Goal: Task Accomplishment & Management: Complete application form

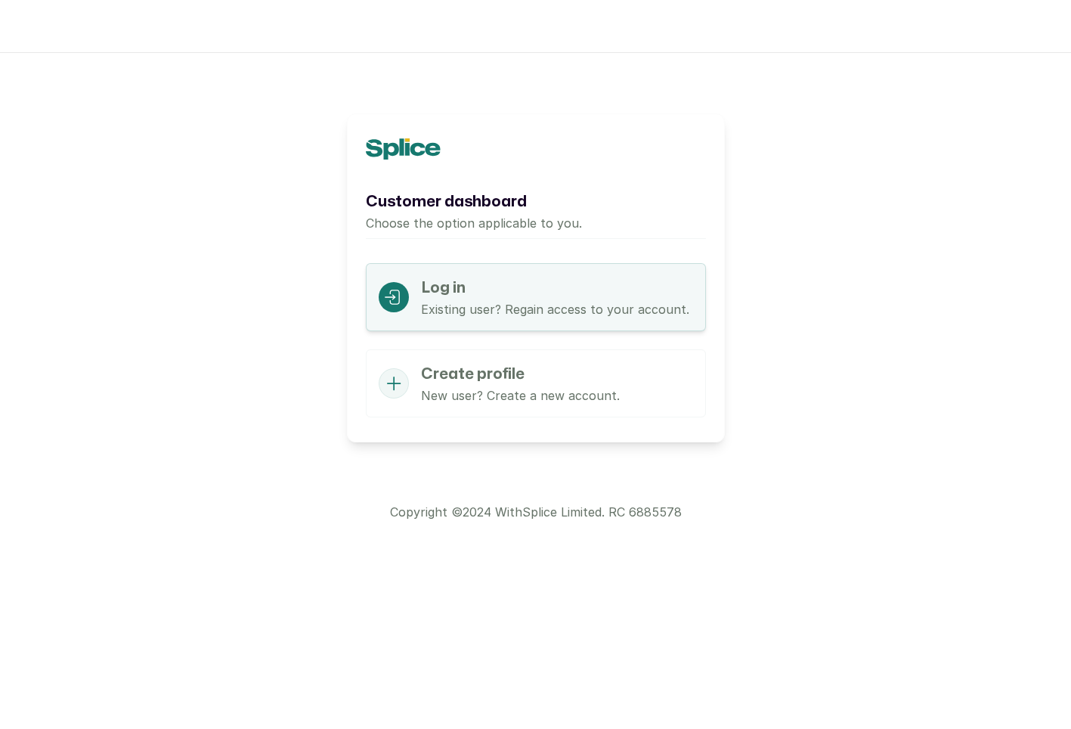
click at [574, 394] on p "New user? Create a new account." at bounding box center [520, 395] width 199 height 18
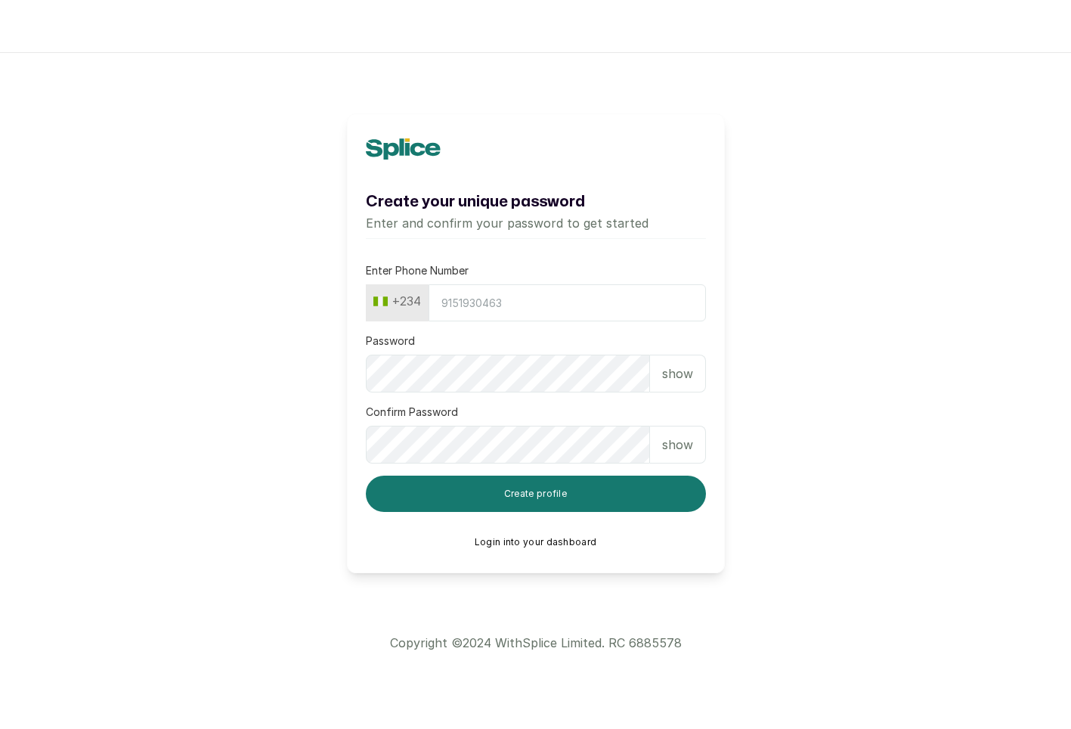
type input "8034798085"
click at [685, 370] on p "show" at bounding box center [677, 373] width 31 height 18
click at [682, 373] on p "hide" at bounding box center [679, 373] width 23 height 18
click at [559, 540] on button "Login into your dashboard" at bounding box center [536, 542] width 122 height 12
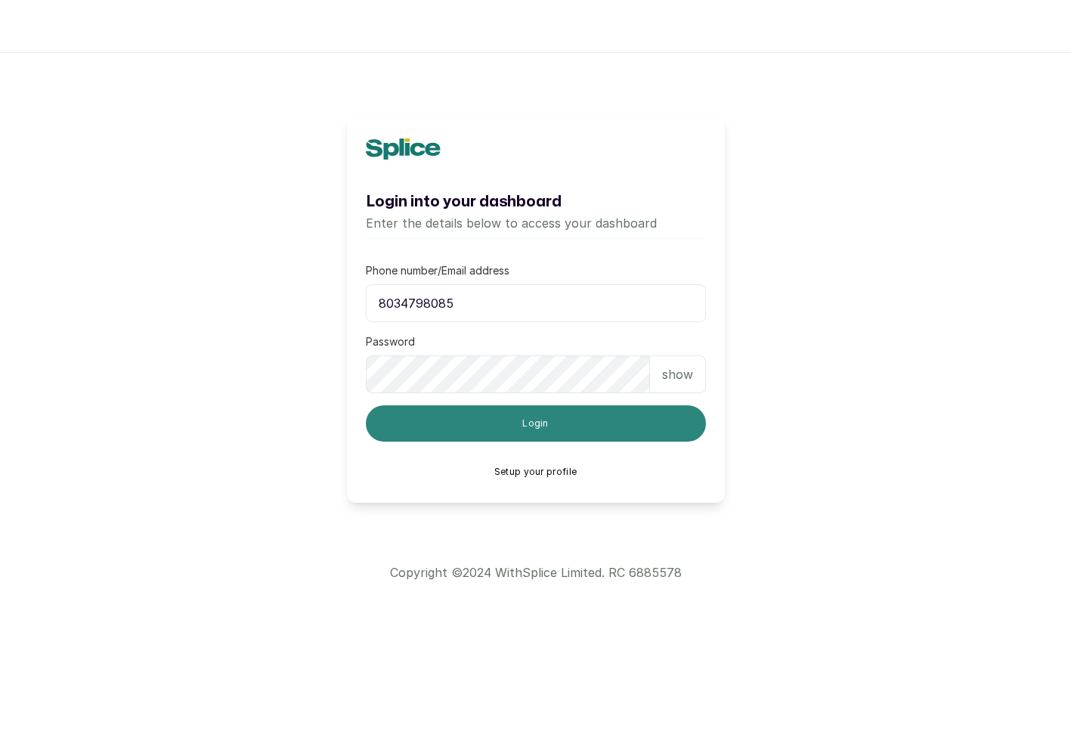
click at [547, 430] on button "Login" at bounding box center [536, 423] width 340 height 36
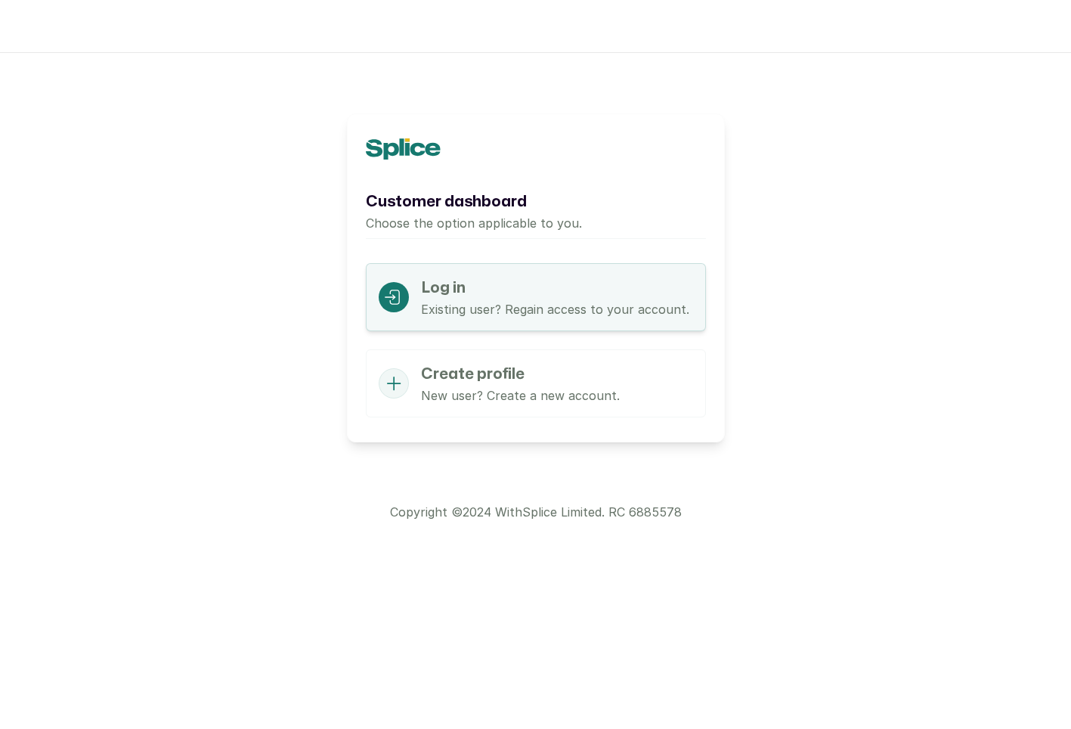
click at [516, 386] on p "New user? Create a new account." at bounding box center [520, 395] width 199 height 18
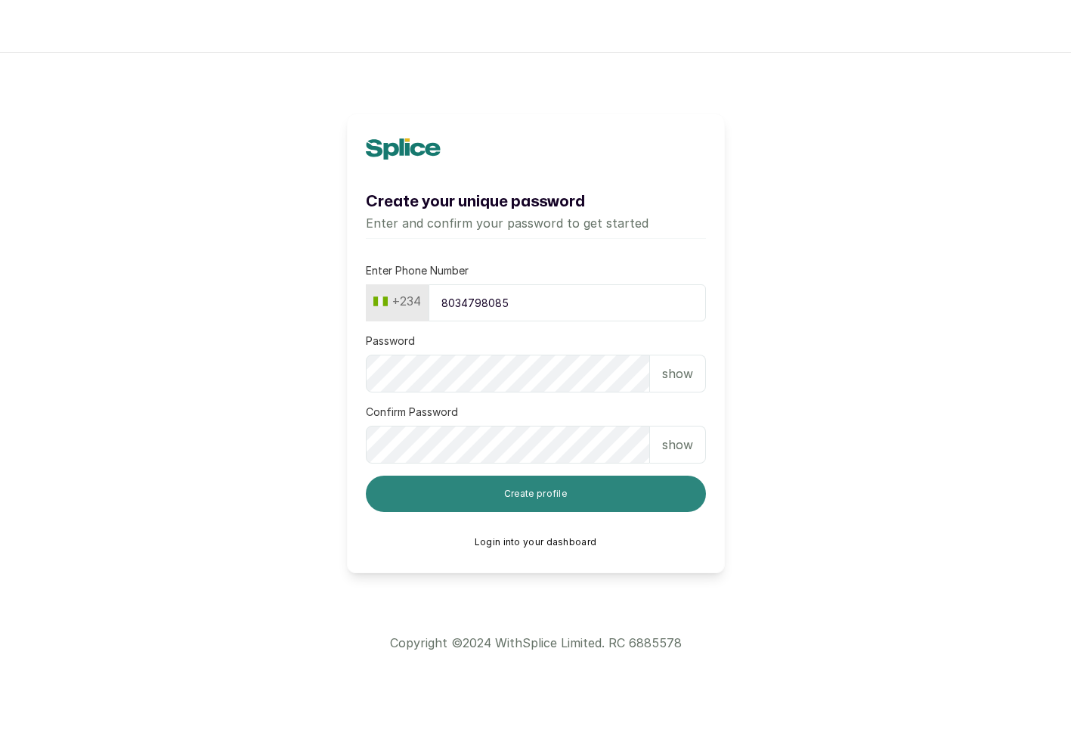
click at [564, 495] on button "Create profile" at bounding box center [536, 493] width 340 height 36
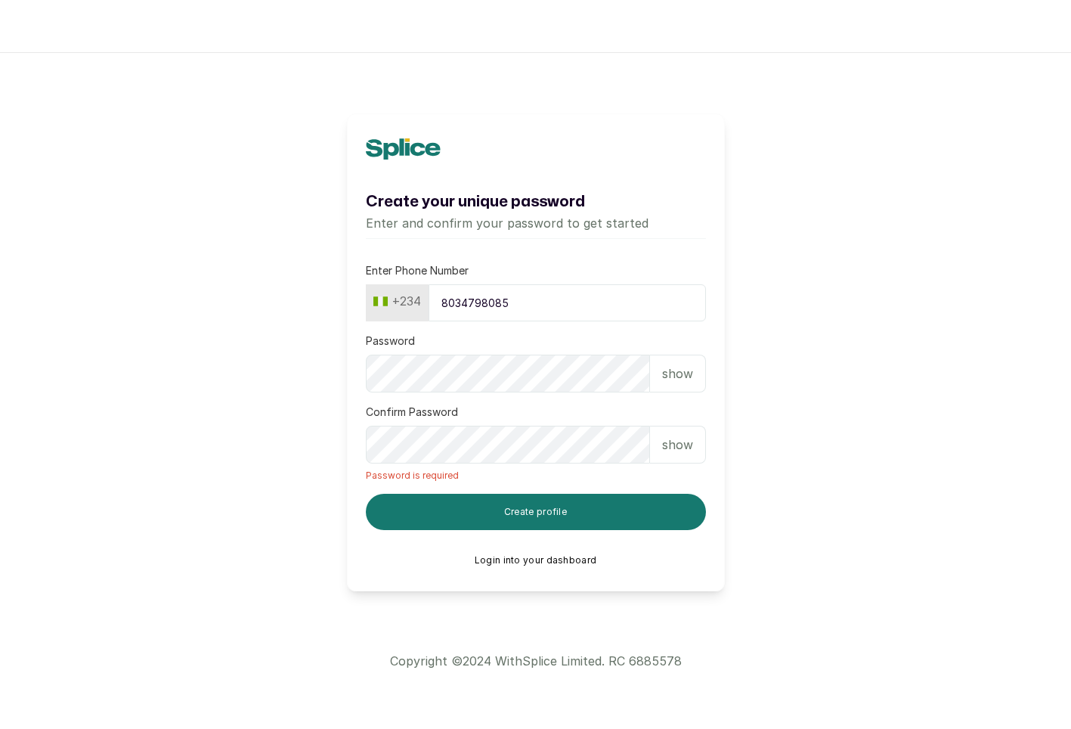
click at [680, 382] on div "show" at bounding box center [678, 373] width 56 height 38
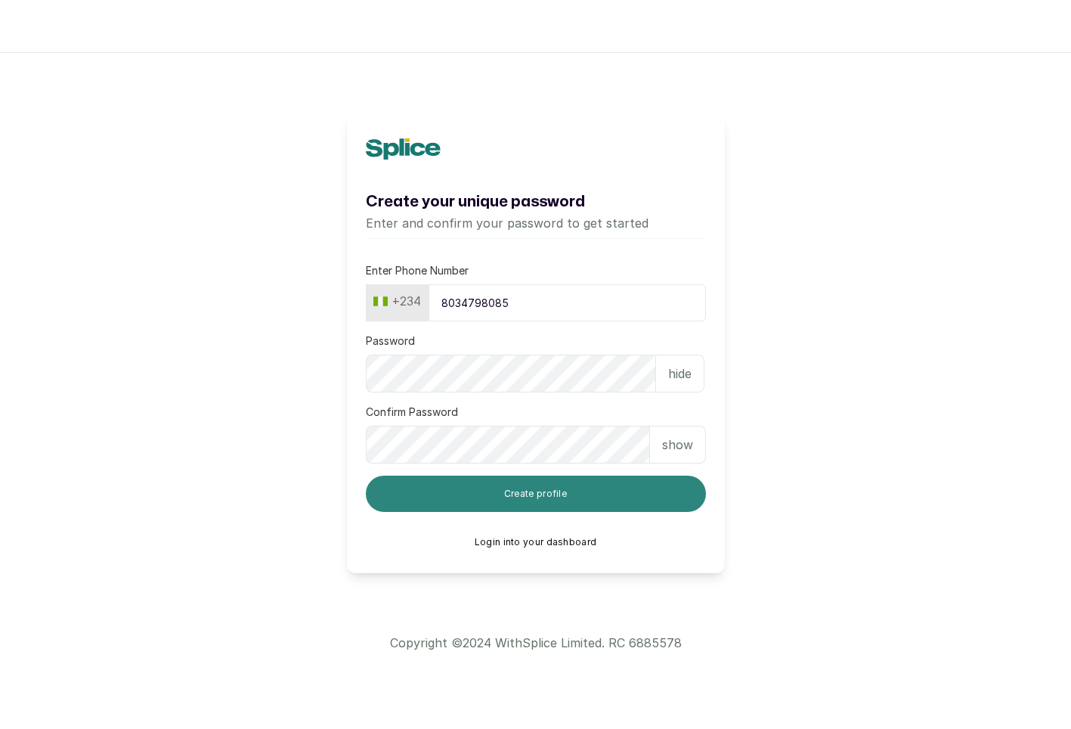
click at [531, 497] on button "Create profile" at bounding box center [536, 493] width 340 height 36
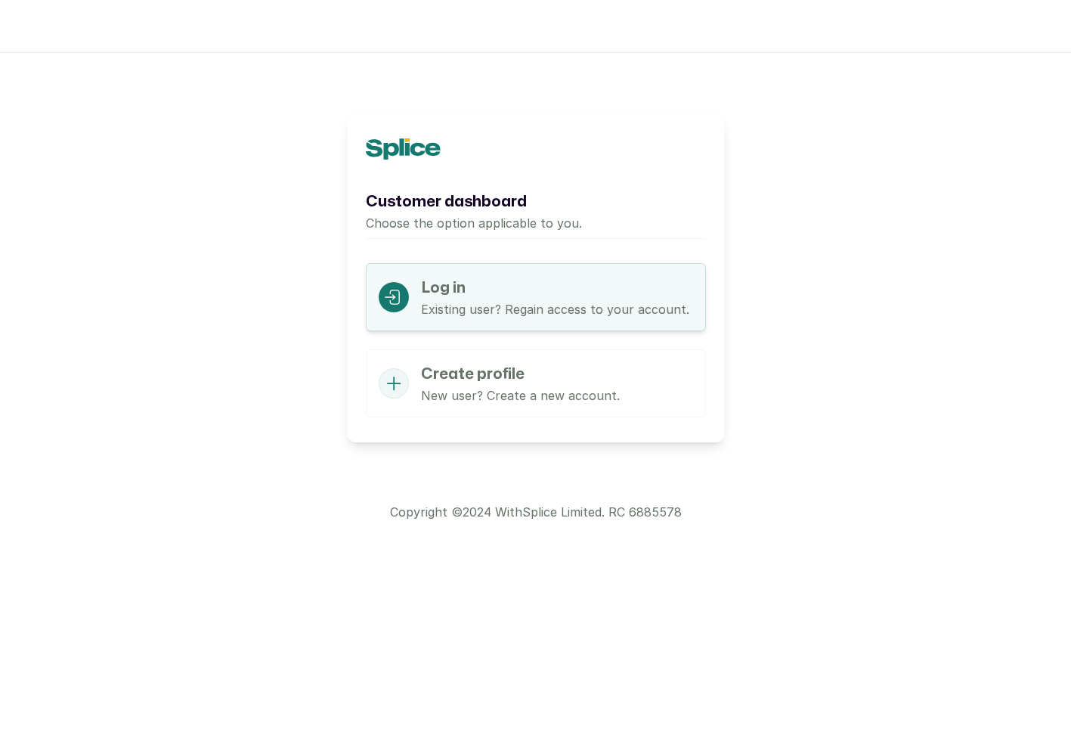
click at [500, 308] on p "Existing user? Regain access to your account." at bounding box center [555, 309] width 268 height 18
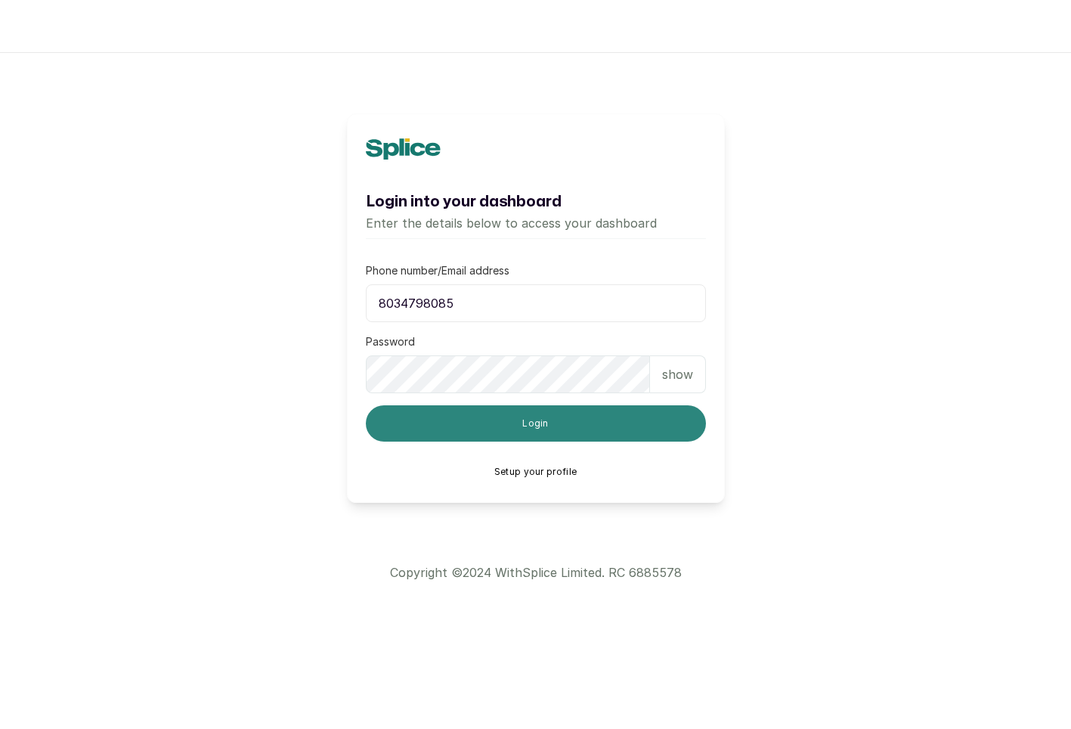
click at [555, 435] on button "Login" at bounding box center [536, 423] width 340 height 36
